Goal: Find specific page/section: Find specific page/section

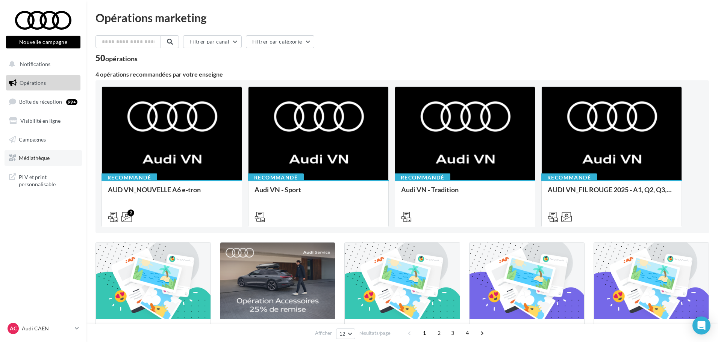
click at [39, 161] on span "Médiathèque" at bounding box center [34, 158] width 31 height 6
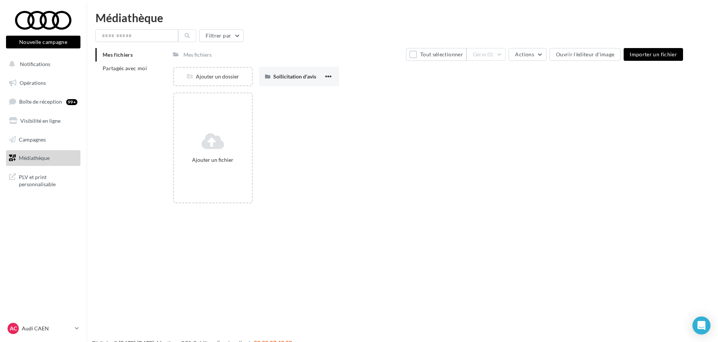
click at [43, 153] on link "Médiathèque" at bounding box center [43, 158] width 77 height 16
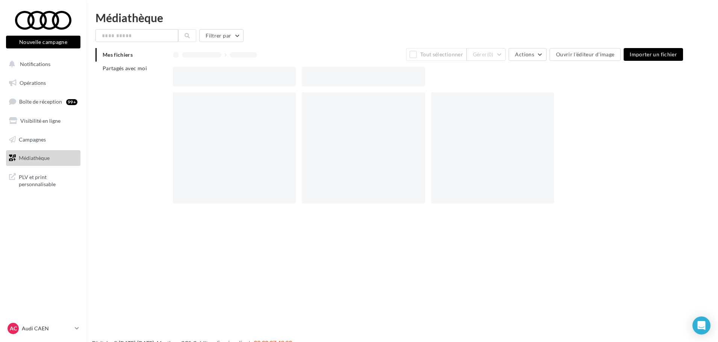
click at [119, 71] on span "Partagés avec moi" at bounding box center [125, 68] width 44 height 6
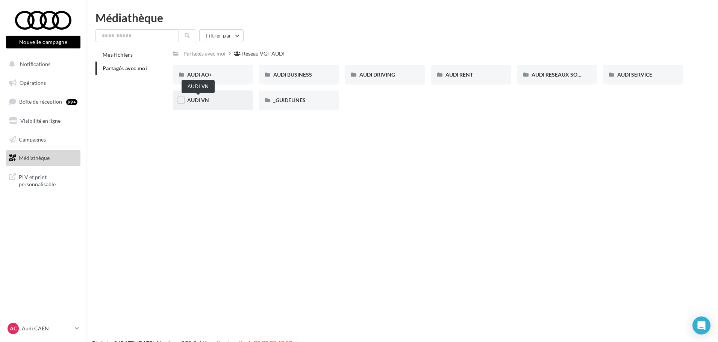
click at [209, 102] on span "AUDI VN" at bounding box center [198, 100] width 22 height 6
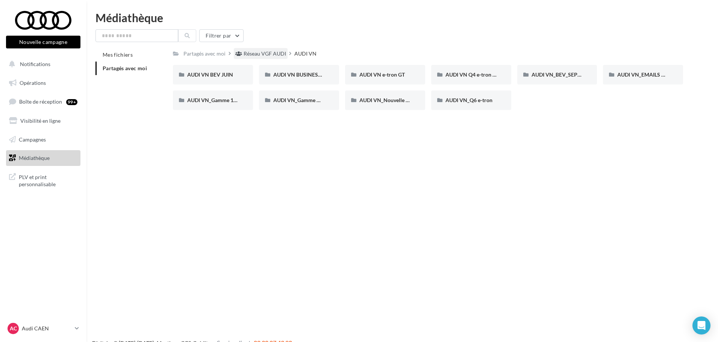
click at [266, 56] on div "Réseau VGF AUDI" at bounding box center [264, 54] width 42 height 8
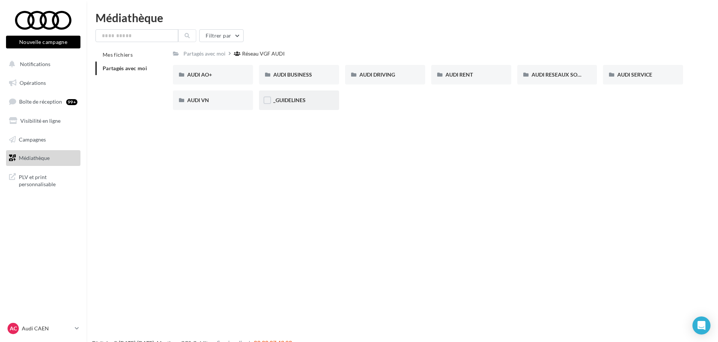
click at [293, 97] on div "_GUIDELINES" at bounding box center [298, 101] width 51 height 8
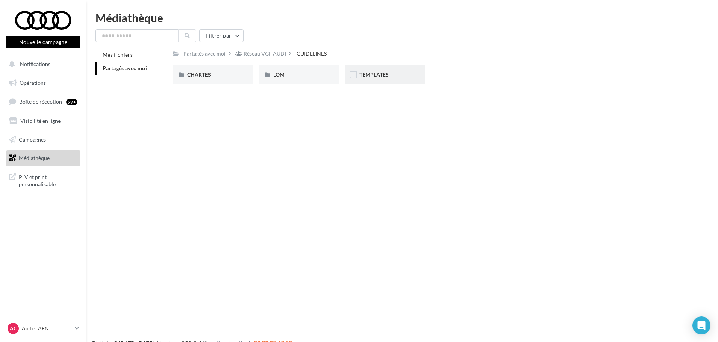
click at [403, 73] on div "TEMPLATES" at bounding box center [384, 75] width 51 height 8
click at [204, 76] on span "AUDI FLEET" at bounding box center [201, 74] width 29 height 6
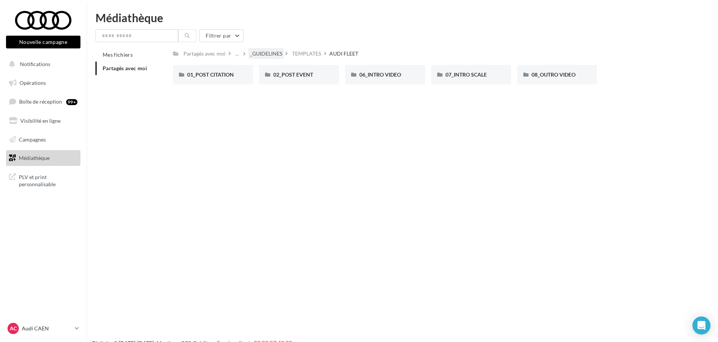
click at [269, 53] on div "_GUIDELINES" at bounding box center [266, 54] width 32 height 8
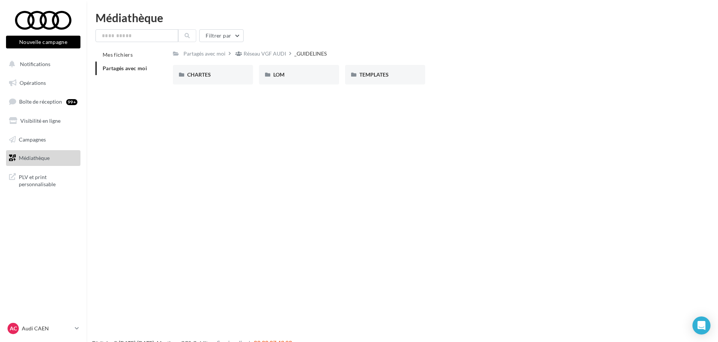
click at [304, 51] on div "_GUIDELINES" at bounding box center [310, 54] width 32 height 8
click at [266, 54] on div "Réseau VGF AUDI" at bounding box center [264, 54] width 42 height 8
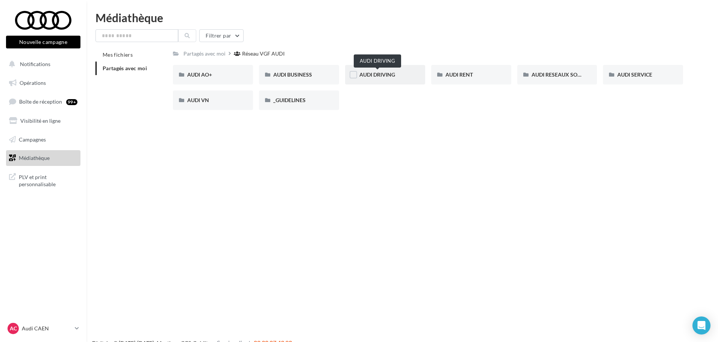
click at [394, 73] on span "AUDI DRIVING" at bounding box center [377, 74] width 36 height 6
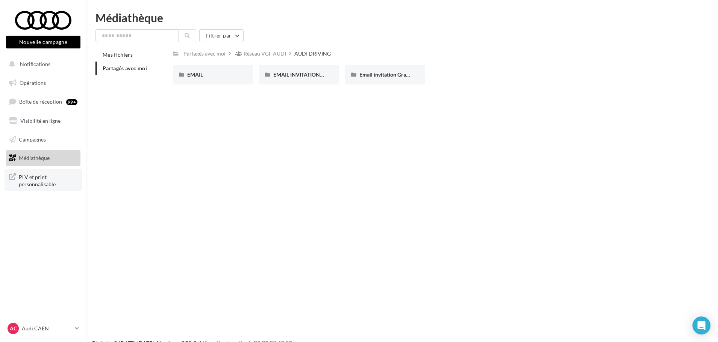
click at [42, 178] on span "PLV et print personnalisable" at bounding box center [48, 180] width 59 height 16
click at [263, 47] on div "Filtrer par Mes fichiers Partagés avec moi Partagés avec moi Réseau VGF AUDI AU…" at bounding box center [401, 59] width 613 height 61
click at [265, 53] on div "Réseau VGF AUDI" at bounding box center [264, 54] width 42 height 8
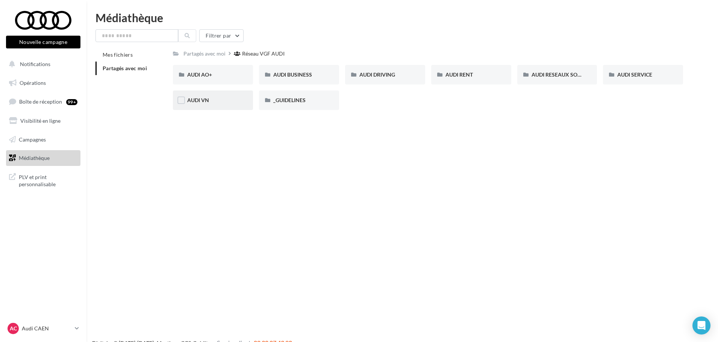
click at [234, 106] on div "AUDI VN" at bounding box center [213, 101] width 80 height 20
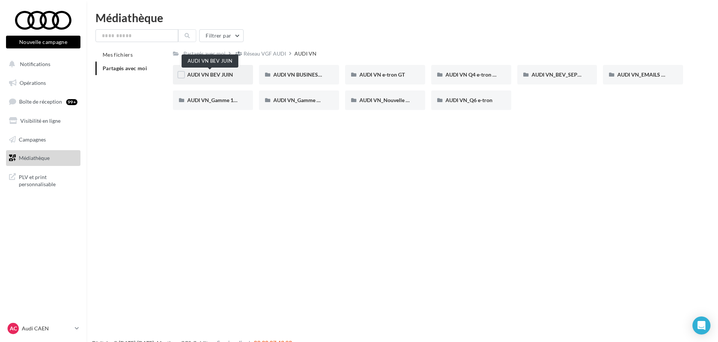
click at [222, 78] on span "AUDI VN BEV JUIN" at bounding box center [210, 74] width 46 height 6
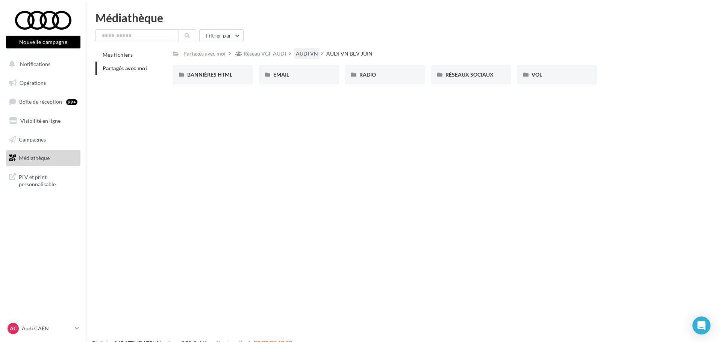
click at [311, 55] on div "AUDI VN" at bounding box center [307, 54] width 22 height 8
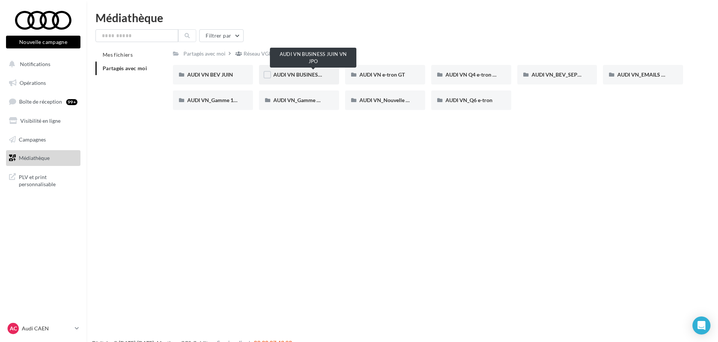
click at [287, 77] on span "AUDI VN BUSINESS JUIN VN JPO" at bounding box center [313, 74] width 80 height 6
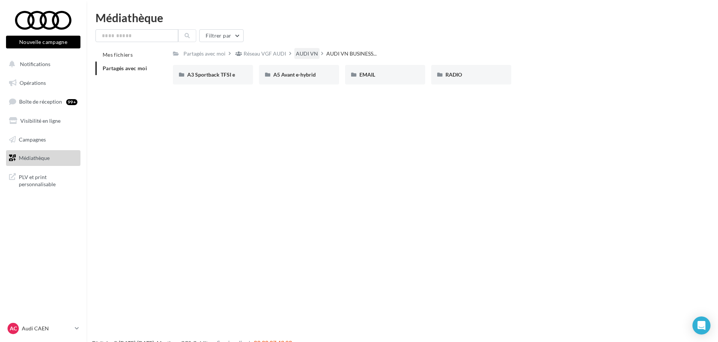
click at [301, 54] on div "AUDI VN" at bounding box center [307, 54] width 22 height 8
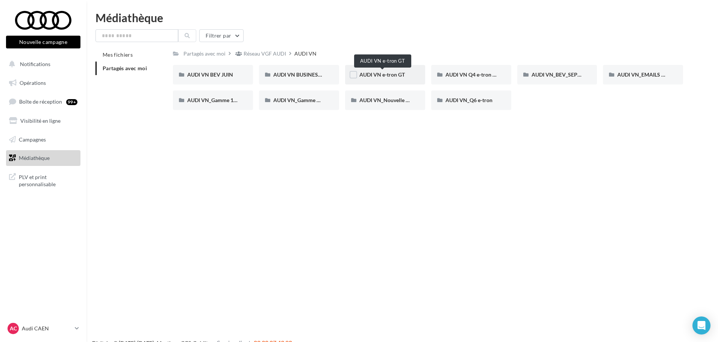
click at [398, 73] on span "AUDI VN e-tron GT" at bounding box center [381, 74] width 45 height 6
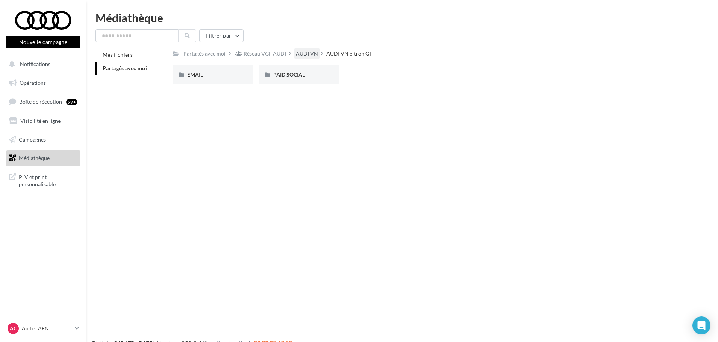
click at [308, 57] on div "AUDI VN" at bounding box center [307, 54] width 22 height 8
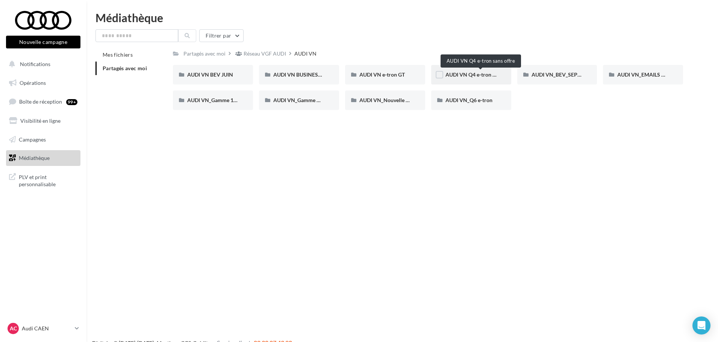
click at [463, 74] on span "AUDI VN Q4 e-tron sans offre" at bounding box center [480, 74] width 70 height 6
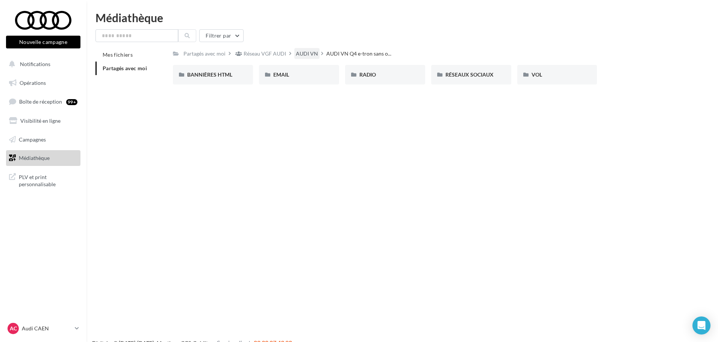
click at [298, 55] on div "AUDI VN" at bounding box center [307, 54] width 22 height 8
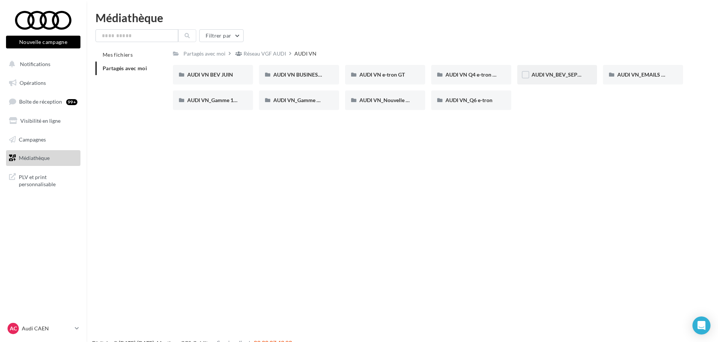
click at [555, 71] on div "AUDI VN_BEV_SEPTEMBRE" at bounding box center [556, 75] width 51 height 8
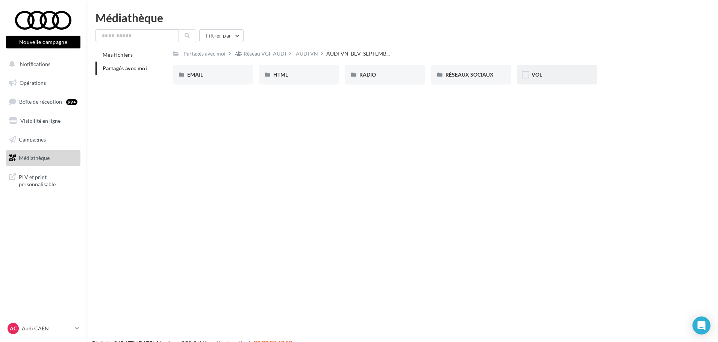
click at [545, 76] on div "VOL" at bounding box center [556, 75] width 51 height 8
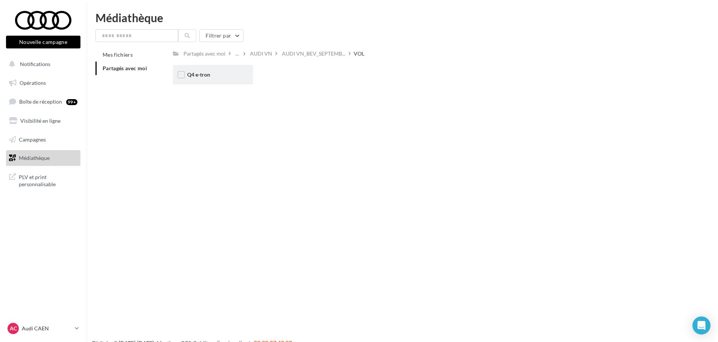
click at [188, 82] on div "Q4 e-tron" at bounding box center [213, 75] width 80 height 20
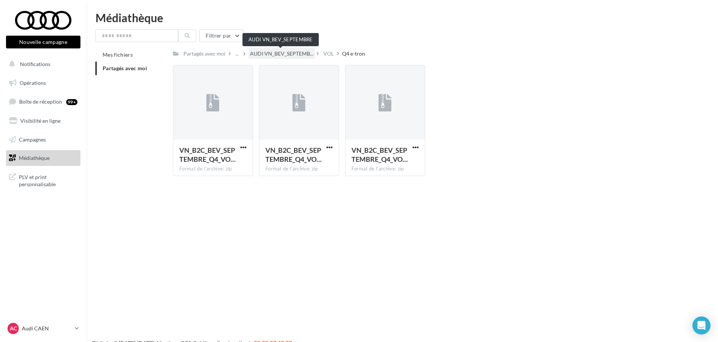
click at [302, 52] on span "AUDI VN_BEV_SEPTEMB..." at bounding box center [281, 54] width 63 height 8
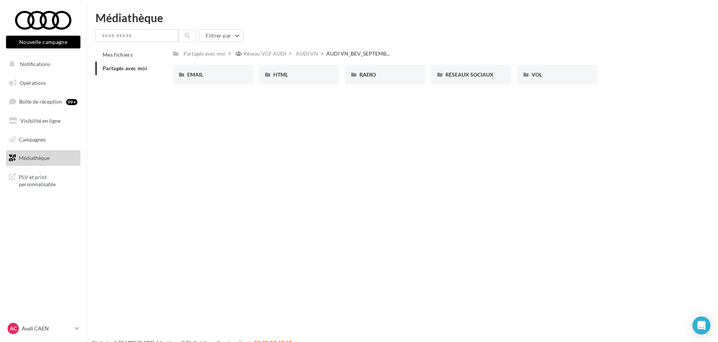
click at [302, 52] on div "AUDI VN" at bounding box center [307, 54] width 22 height 8
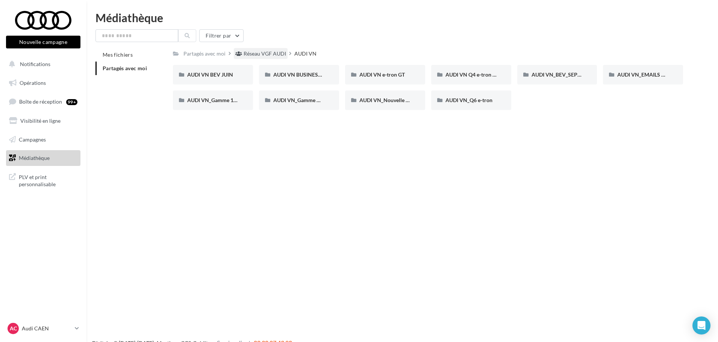
click at [274, 56] on div "Réseau VGF AUDI" at bounding box center [264, 54] width 42 height 8
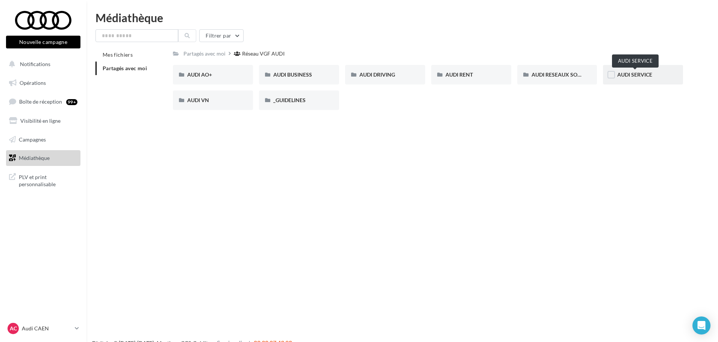
click at [632, 74] on span "AUDI SERVICE" at bounding box center [634, 74] width 35 height 6
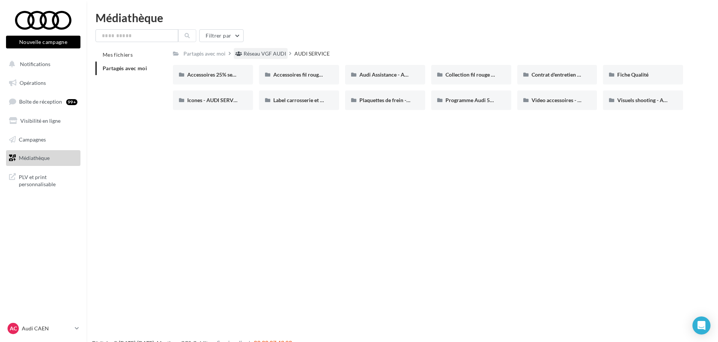
click at [264, 55] on div "Réseau VGF AUDI" at bounding box center [264, 54] width 42 height 8
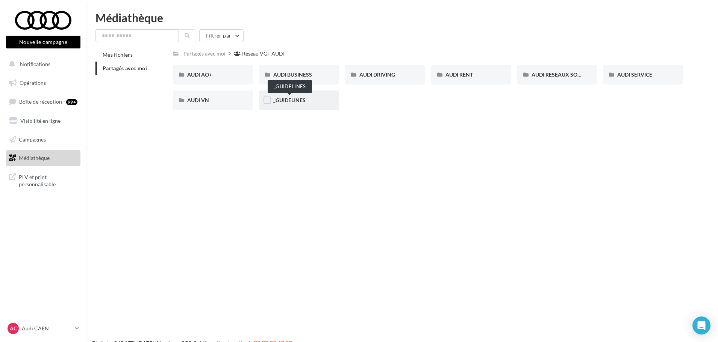
click at [294, 98] on span "_GUIDELINES" at bounding box center [289, 100] width 32 height 6
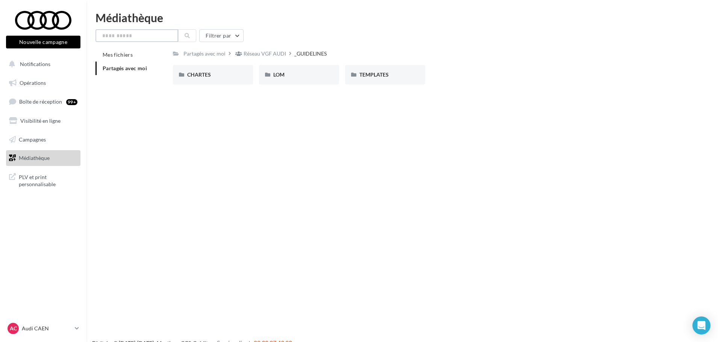
click at [137, 39] on input "text" at bounding box center [136, 35] width 83 height 13
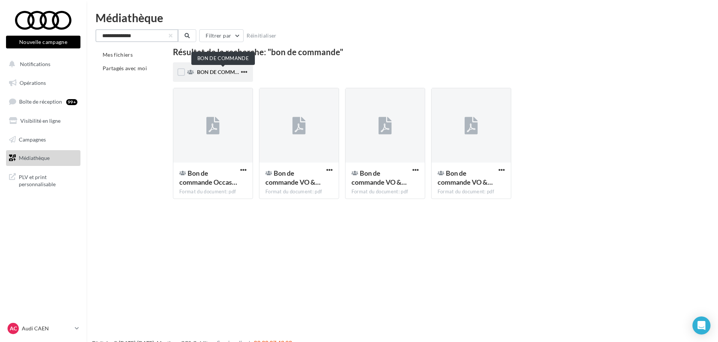
type input "**********"
click at [225, 75] on span "BON DE COMMANDE" at bounding box center [223, 72] width 53 height 6
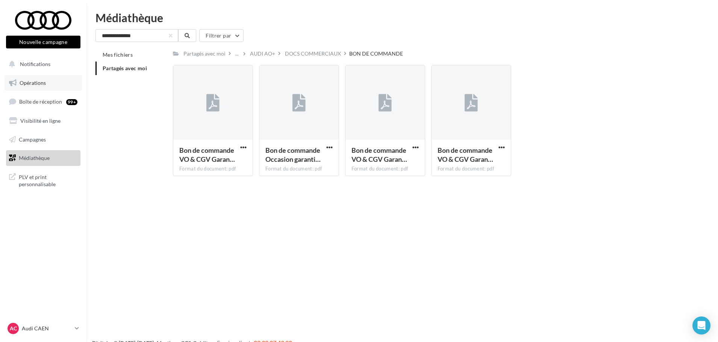
click at [50, 82] on link "Opérations" at bounding box center [43, 83] width 77 height 16
